Goal: Book appointment/travel/reservation

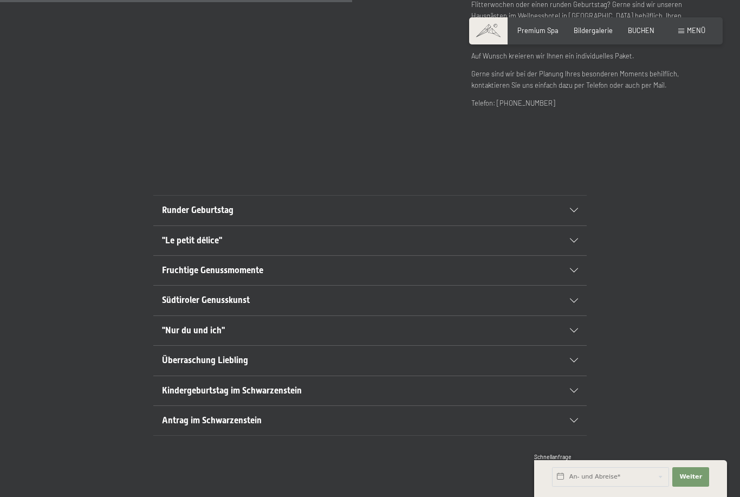
click at [175, 225] on div "Runder Geburtstag" at bounding box center [370, 210] width 416 height 29
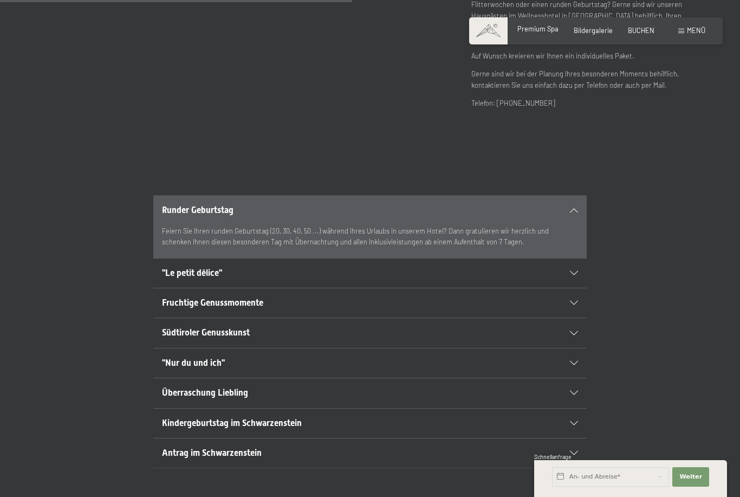
click at [524, 26] on span "Premium Spa" at bounding box center [537, 28] width 41 height 9
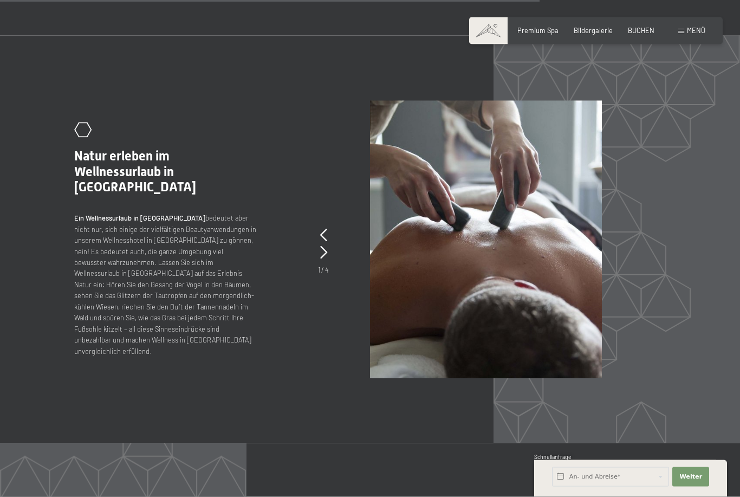
scroll to position [4256, 0]
click at [638, 29] on span "BUCHEN" at bounding box center [641, 28] width 27 height 9
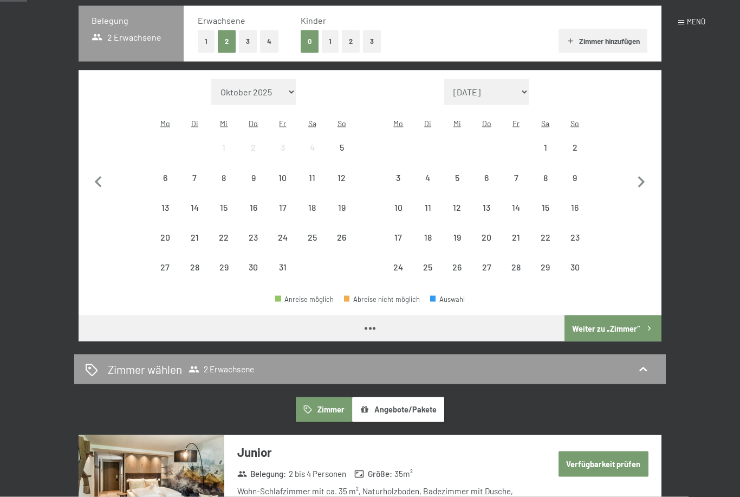
scroll to position [239, 0]
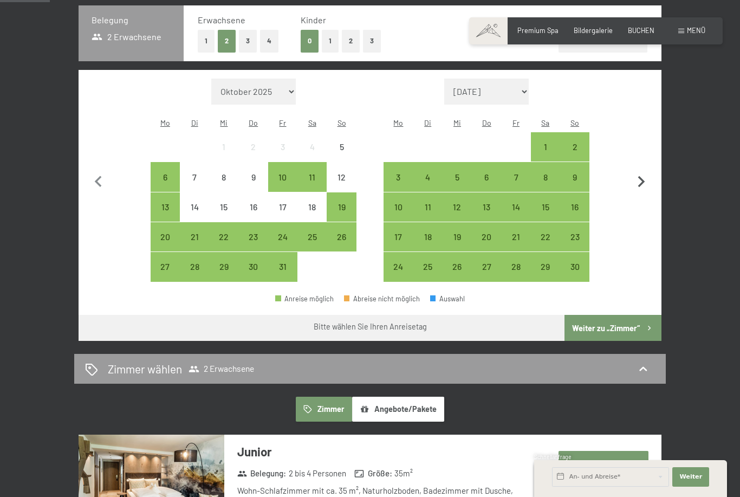
click at [639, 175] on icon "button" at bounding box center [641, 182] width 23 height 23
select select "[DATE]"
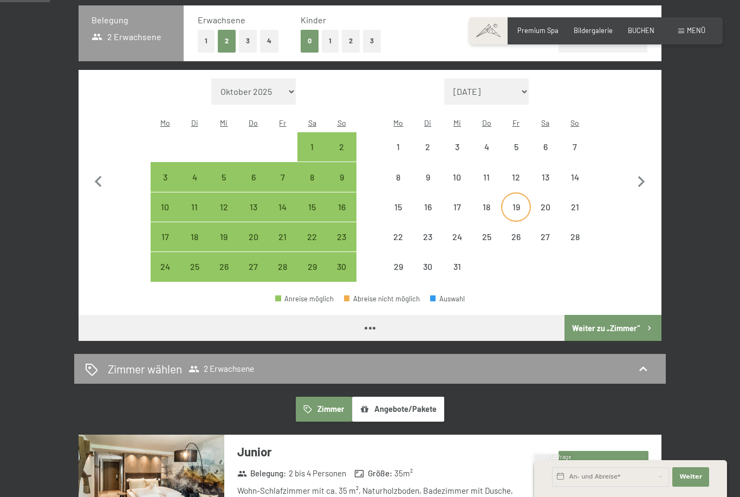
click at [518, 203] on div "19" at bounding box center [515, 216] width 27 height 27
select select "[DATE]"
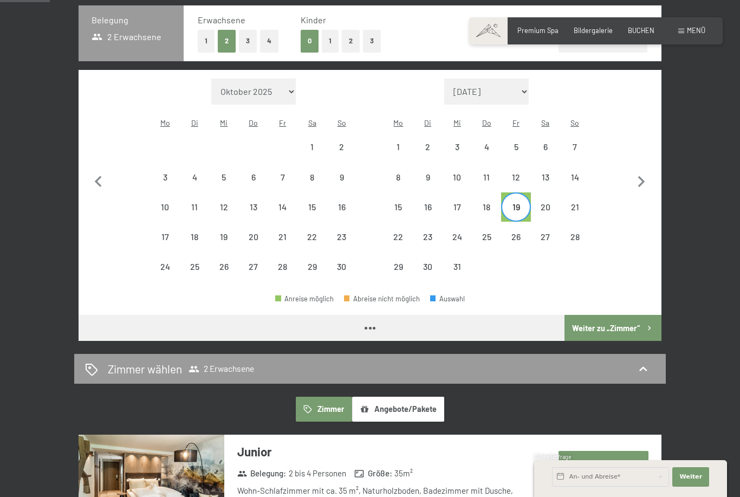
select select "[DATE]"
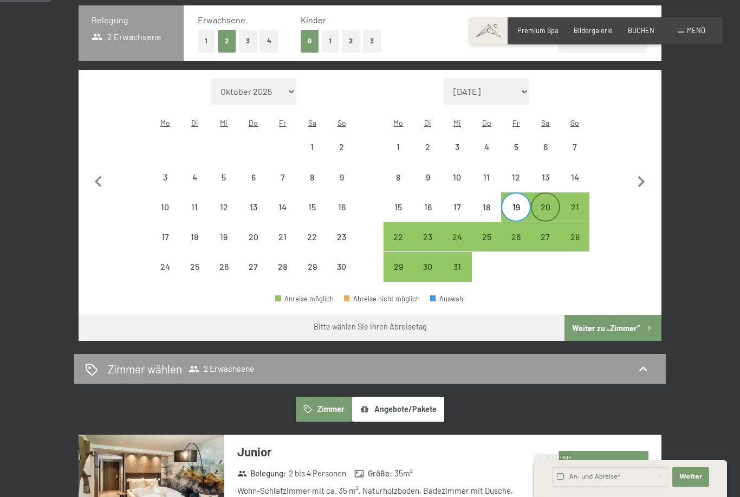
click at [542, 203] on div "20" at bounding box center [545, 216] width 27 height 27
select select "[DATE]"
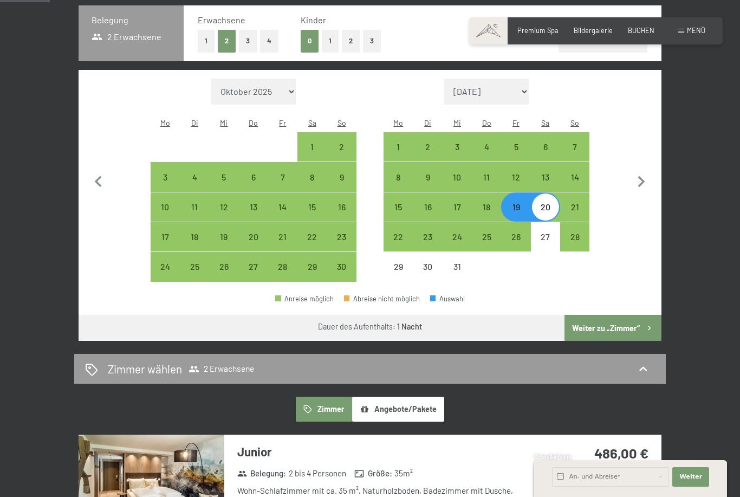
click at [595, 315] on button "Weiter zu „Zimmer“" at bounding box center [612, 328] width 97 height 26
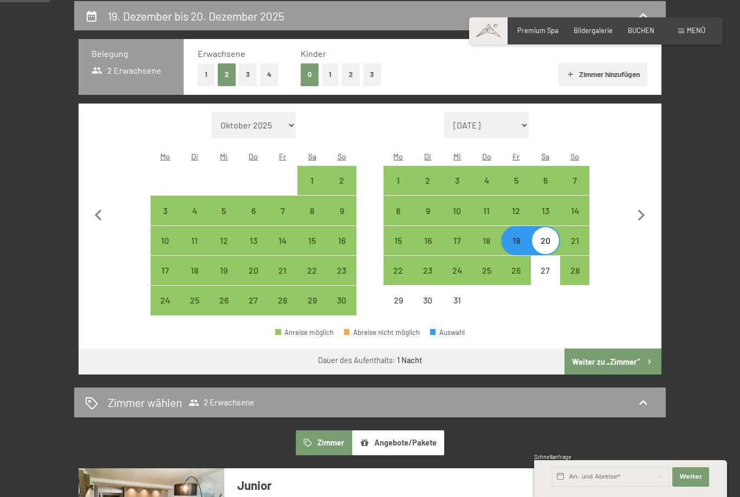
select select "[DATE]"
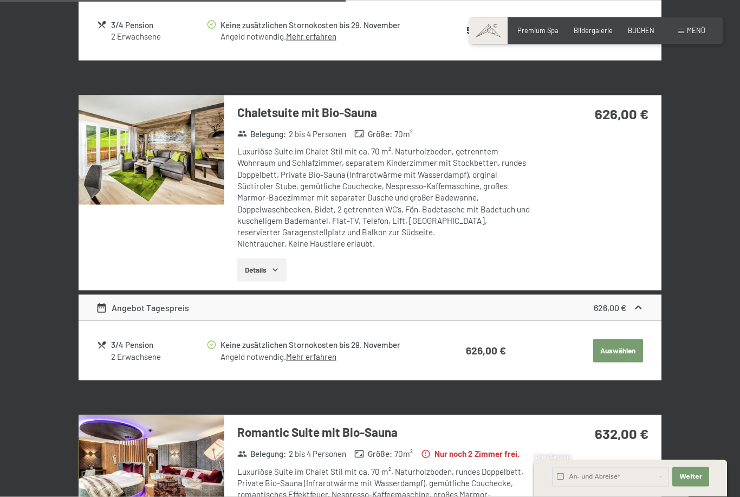
scroll to position [1425, 0]
